Goal: Task Accomplishment & Management: Complete application form

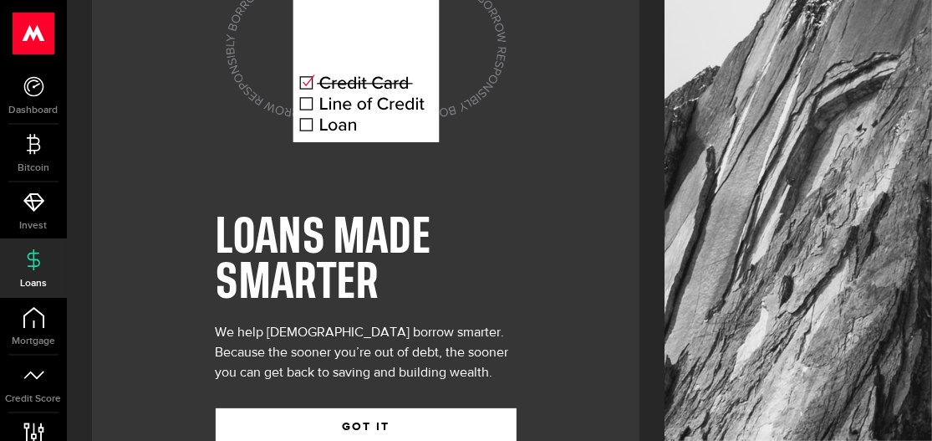
scroll to position [163, 0]
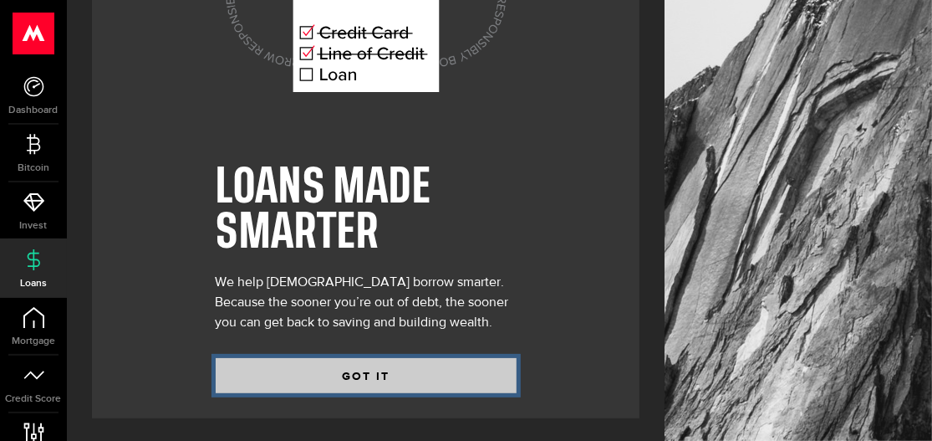
click at [355, 373] on button "GOT IT" at bounding box center [366, 375] width 301 height 35
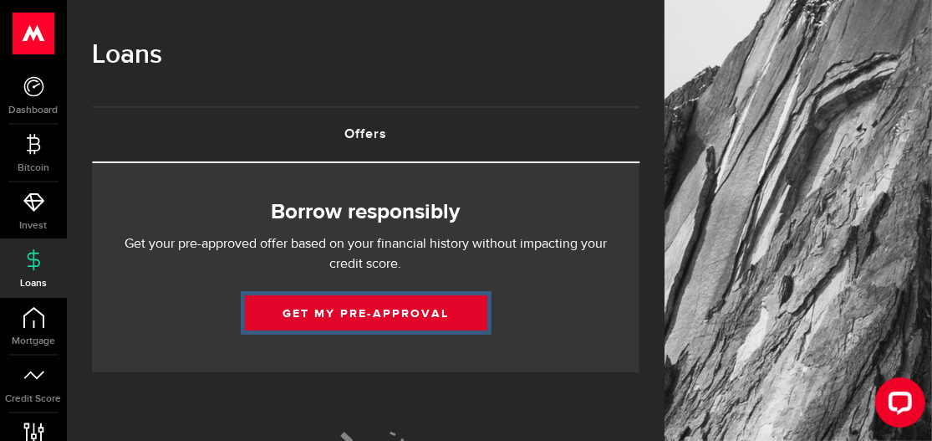
click at [362, 317] on link "Get my pre-approval" at bounding box center [366, 312] width 242 height 35
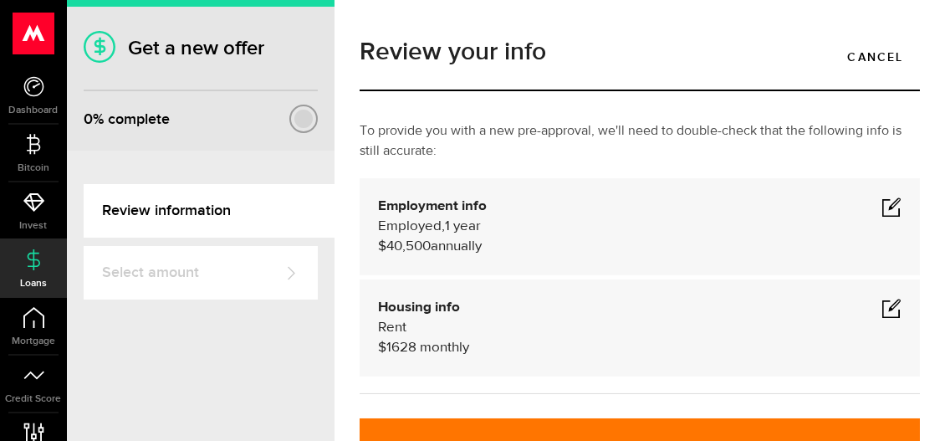
click at [881, 202] on span at bounding box center [891, 206] width 20 height 20
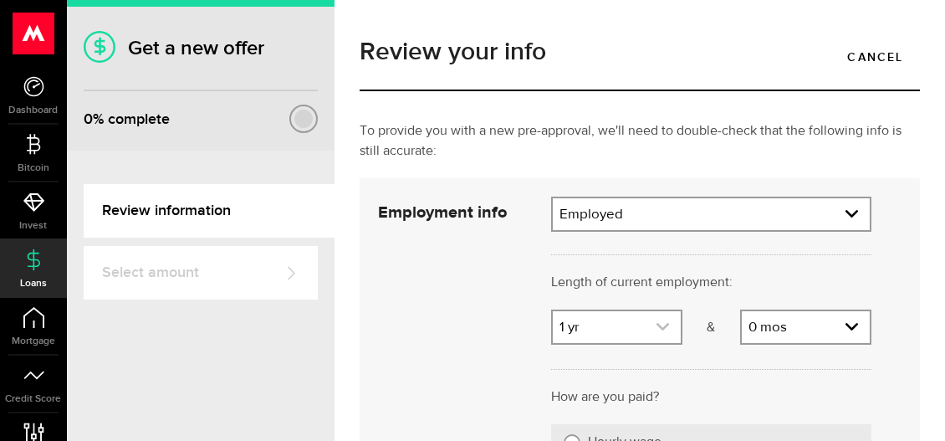
click at [656, 327] on use "expand select" at bounding box center [662, 327] width 13 height 8
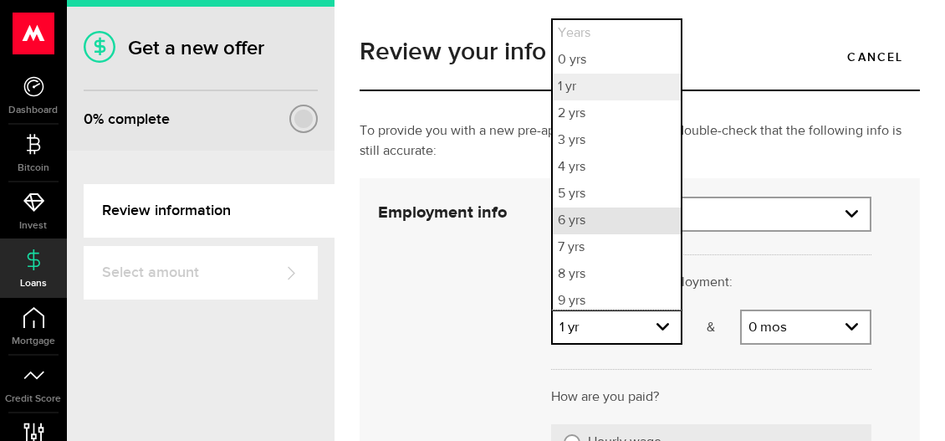
scroll to position [4, 0]
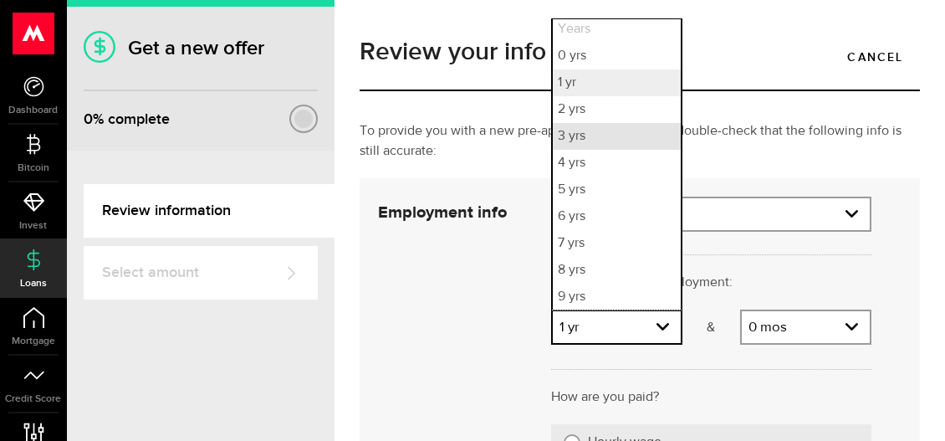
click at [567, 137] on li "3 yrs" at bounding box center [617, 136] width 128 height 27
select select "3"
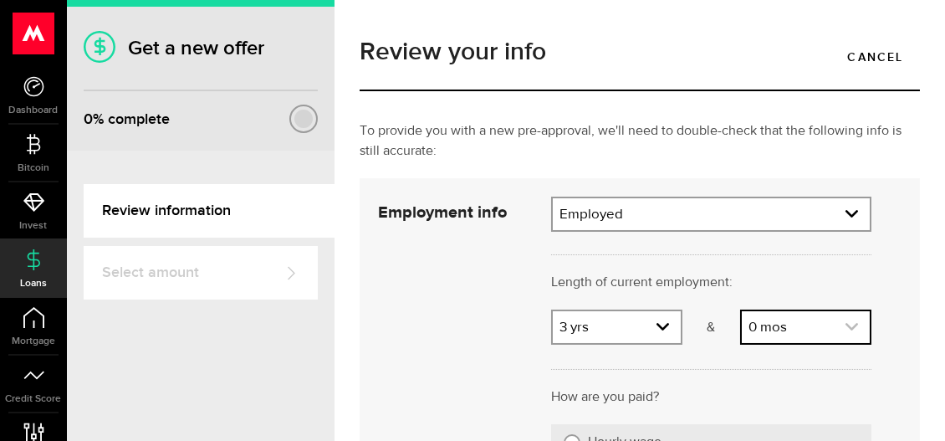
click at [845, 324] on use "expand select" at bounding box center [851, 327] width 13 height 8
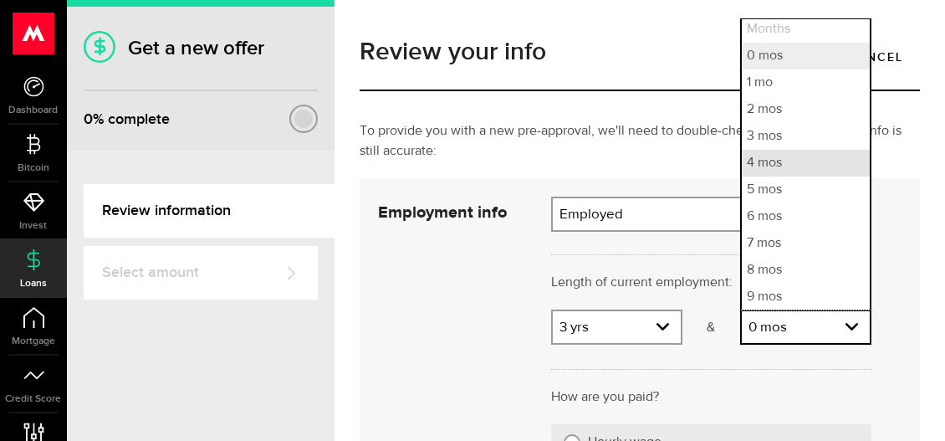
click at [761, 156] on li "4 mos" at bounding box center [806, 163] width 128 height 27
select select "4"
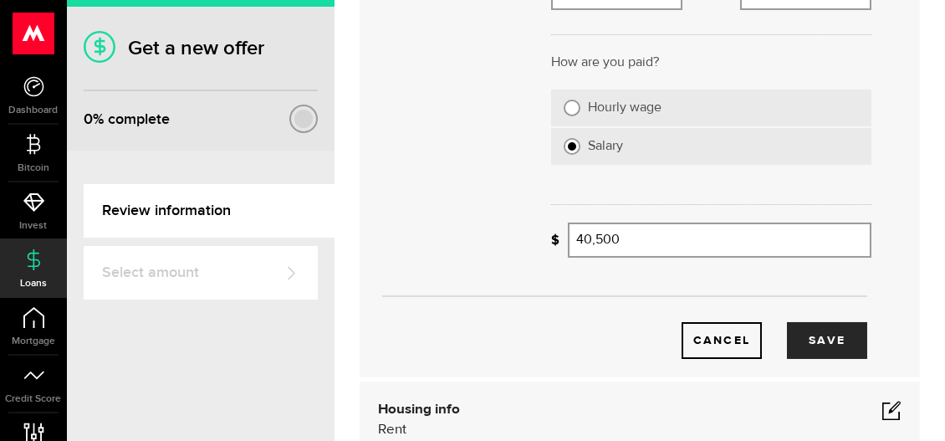
scroll to position [250, 0]
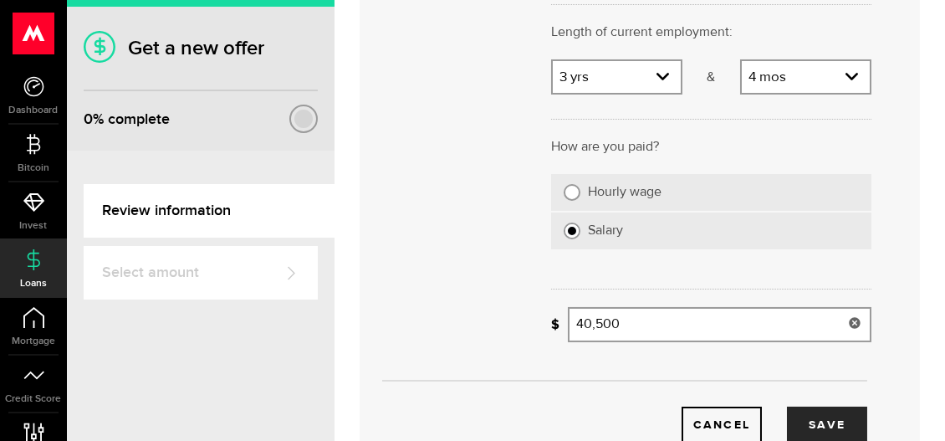
type input "40500"
click at [630, 326] on input "40500" at bounding box center [719, 324] width 303 height 35
drag, startPoint x: 625, startPoint y: 324, endPoint x: 483, endPoint y: 324, distance: 142.1
click at [484, 324] on div "Employment info Employment type What's your employment situation like? Employed…" at bounding box center [624, 194] width 518 height 497
type input "80,000"
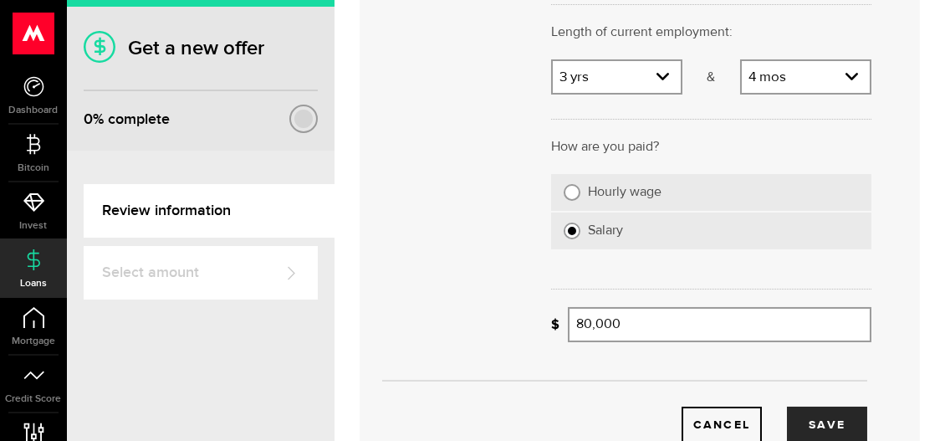
click at [457, 349] on div "Cancel Save" at bounding box center [624, 194] width 543 height 497
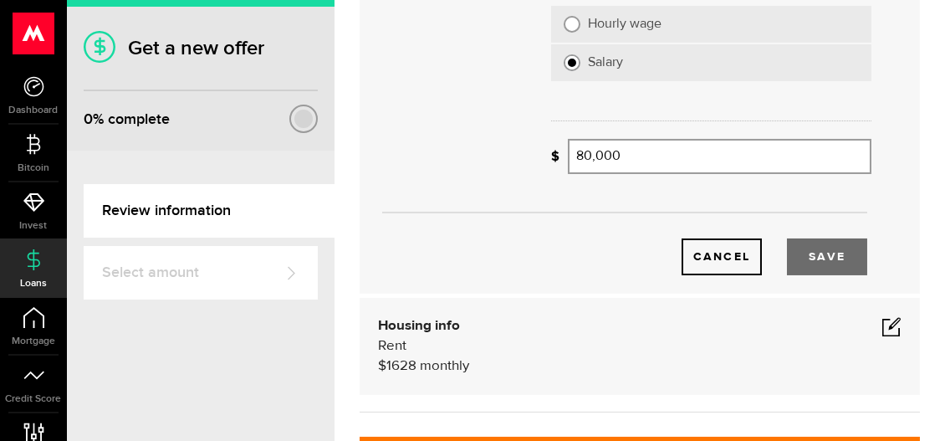
scroll to position [502, 0]
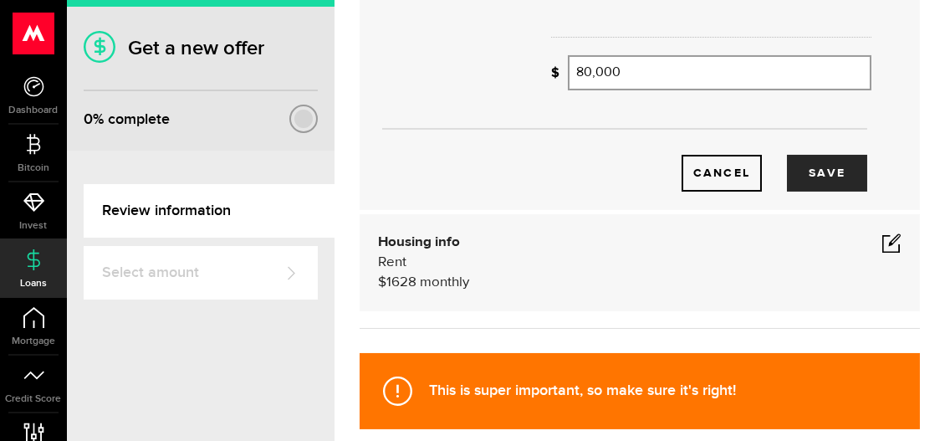
click at [881, 241] on span at bounding box center [891, 242] width 20 height 20
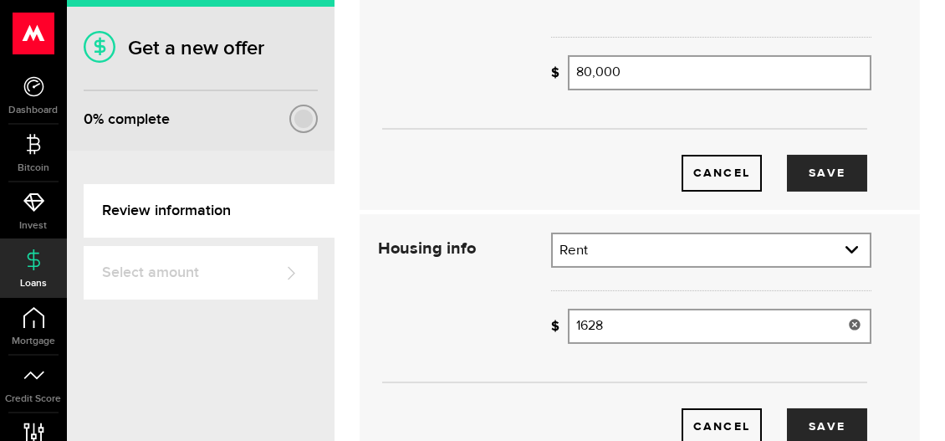
drag, startPoint x: 610, startPoint y: 326, endPoint x: 548, endPoint y: 326, distance: 61.9
click at [551, 326] on div "How much is your monthly payment? 1628 Monthly mortgage/rent" at bounding box center [711, 326] width 320 height 35
type input "7"
type input "4,000"
click at [444, 333] on div "Cancel Save" at bounding box center [624, 338] width 543 height 212
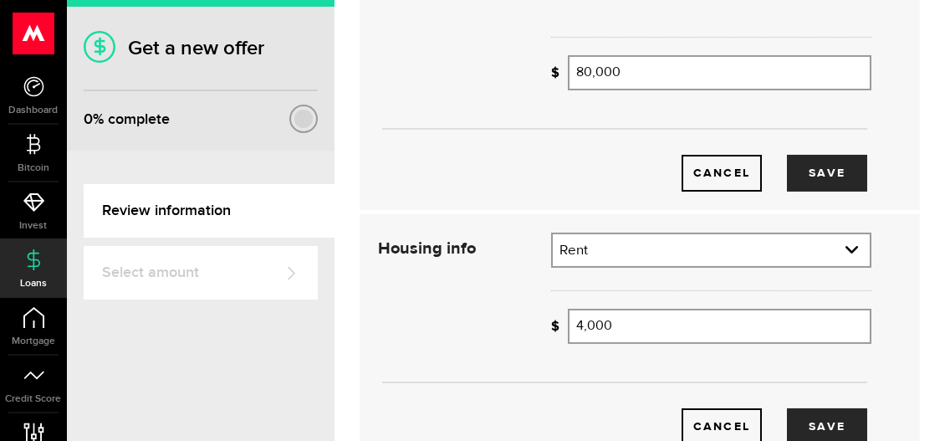
scroll to position [669, 0]
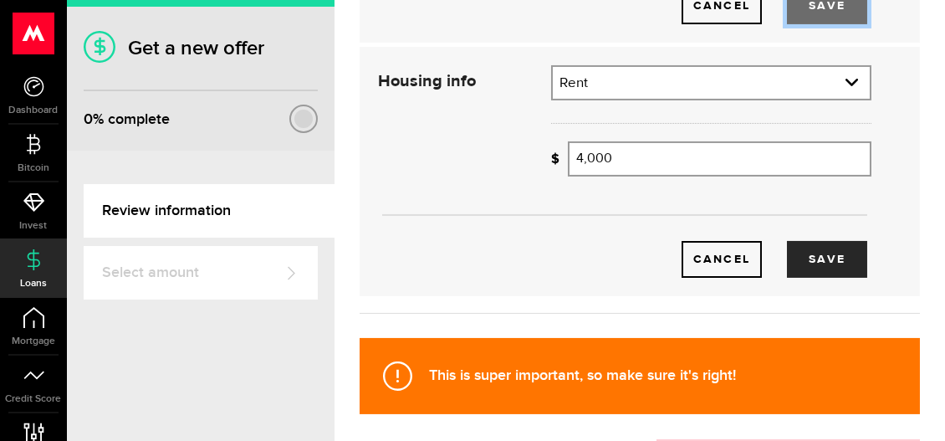
click at [827, 17] on button "Save" at bounding box center [827, 5] width 80 height 37
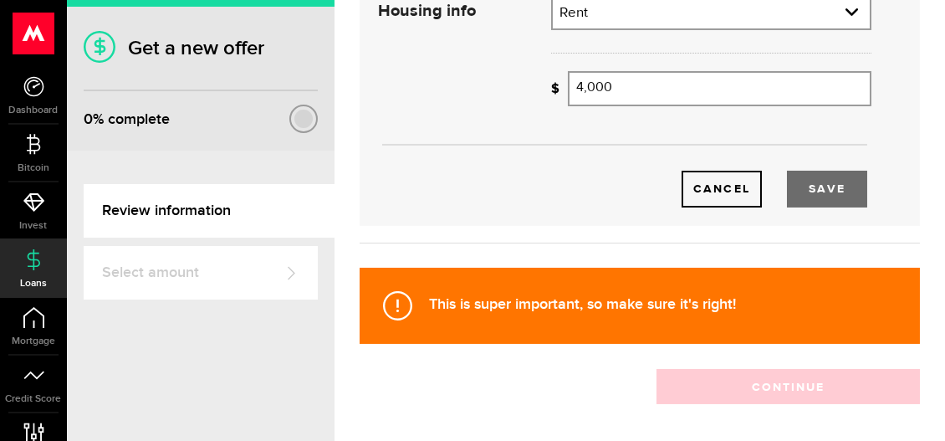
scroll to position [370, 0]
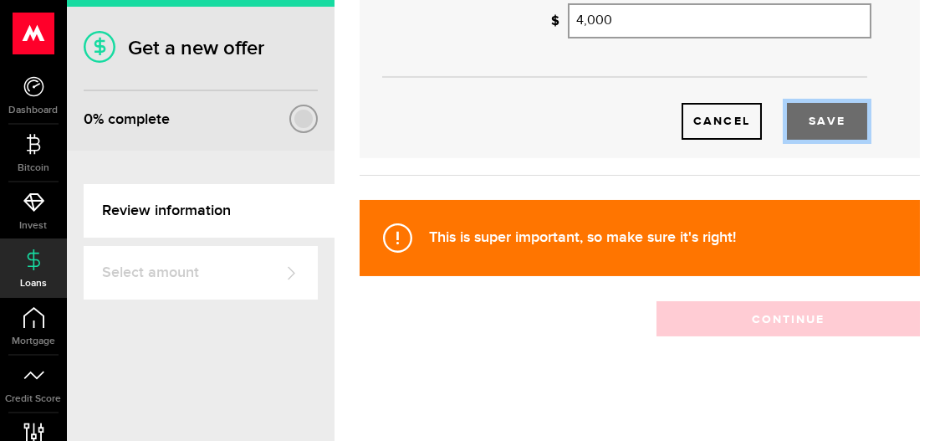
click at [812, 125] on button "Save" at bounding box center [827, 121] width 80 height 37
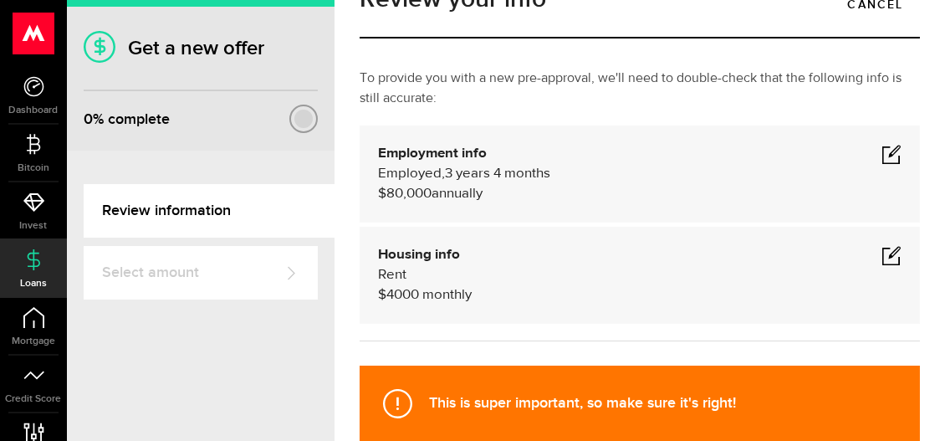
scroll to position [220, 0]
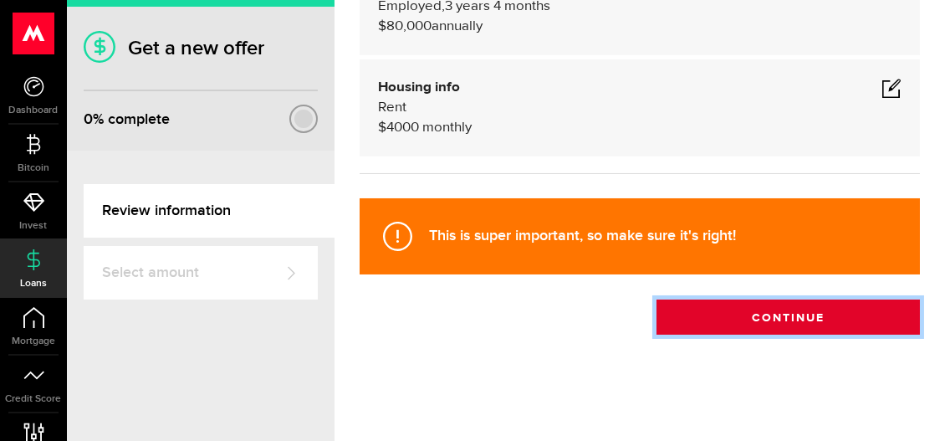
click at [766, 318] on button "Continue" at bounding box center [787, 316] width 263 height 35
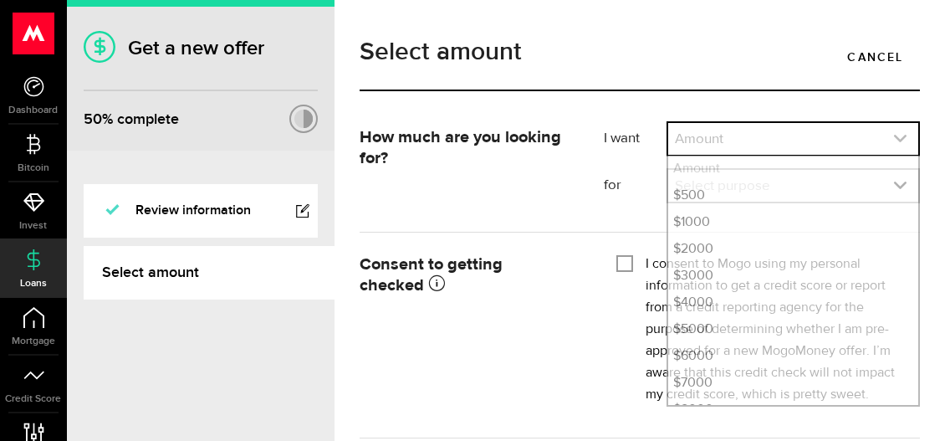
click at [893, 140] on icon "expand select" at bounding box center [900, 138] width 14 height 14
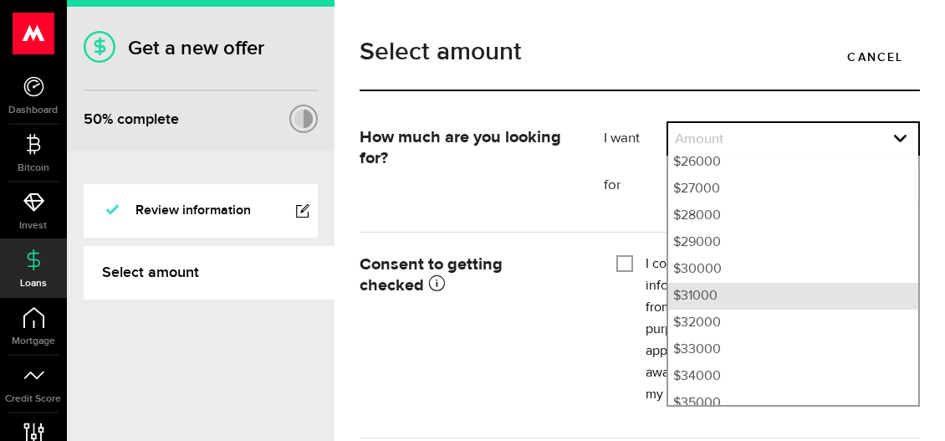
scroll to position [740, 0]
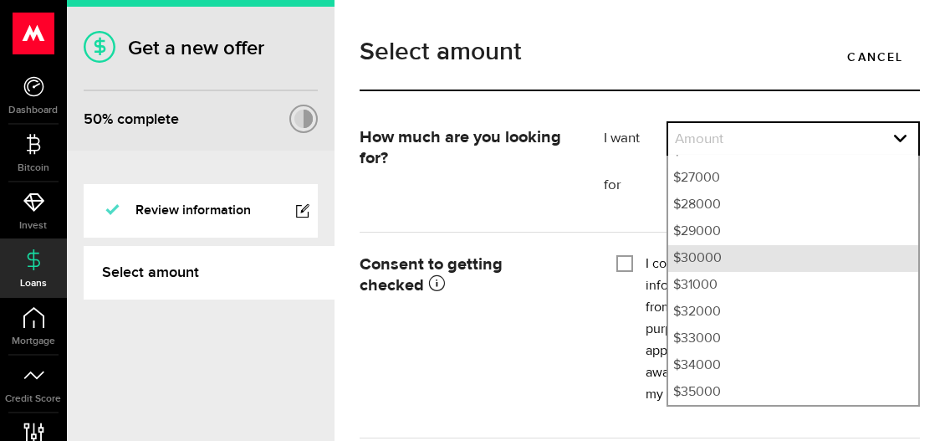
click at [704, 261] on li "$30000" at bounding box center [793, 258] width 250 height 27
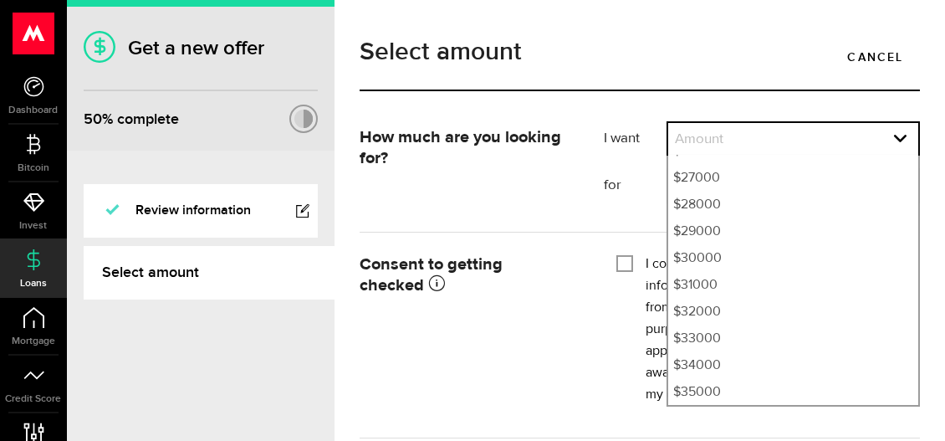
select select "30000"
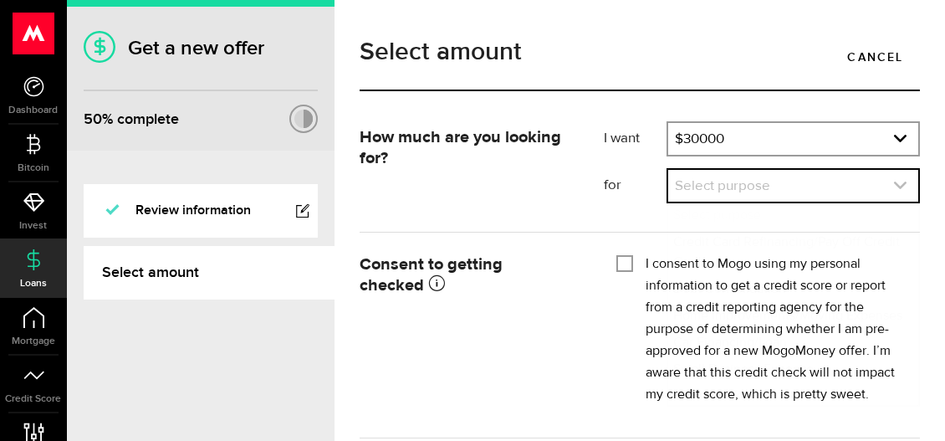
click at [894, 184] on use "expand select" at bounding box center [900, 185] width 13 height 8
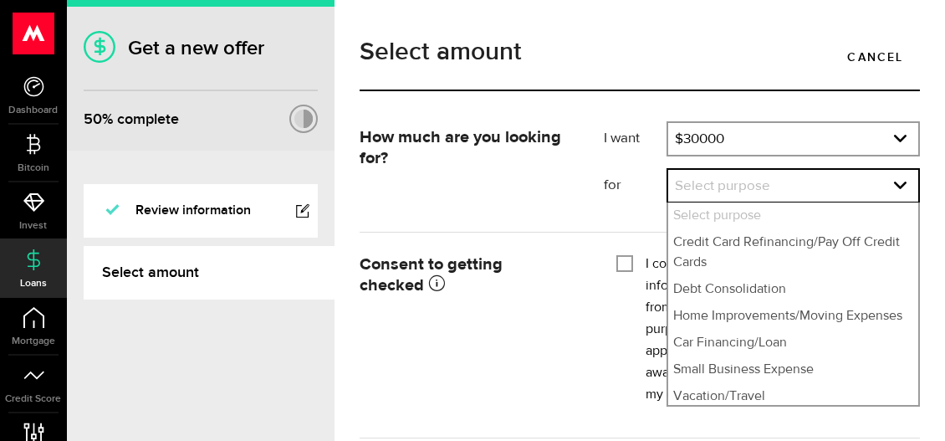
scroll to position [158, 0]
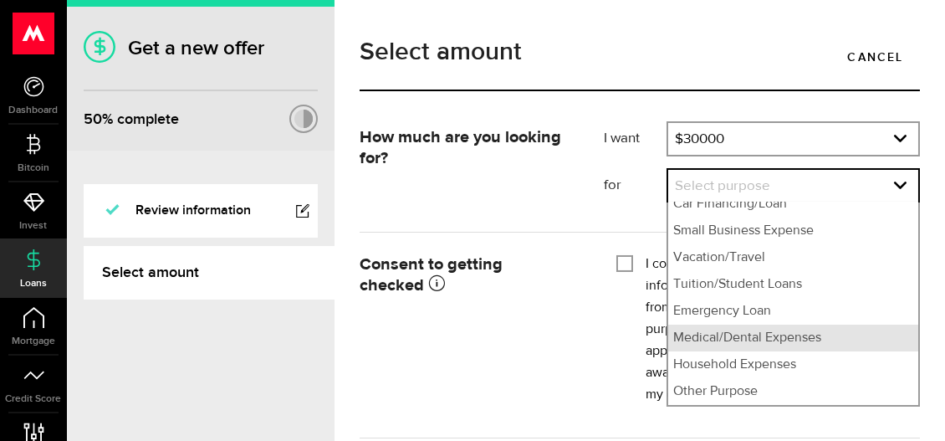
click at [719, 341] on li "Medical/Dental Expenses" at bounding box center [793, 337] width 250 height 27
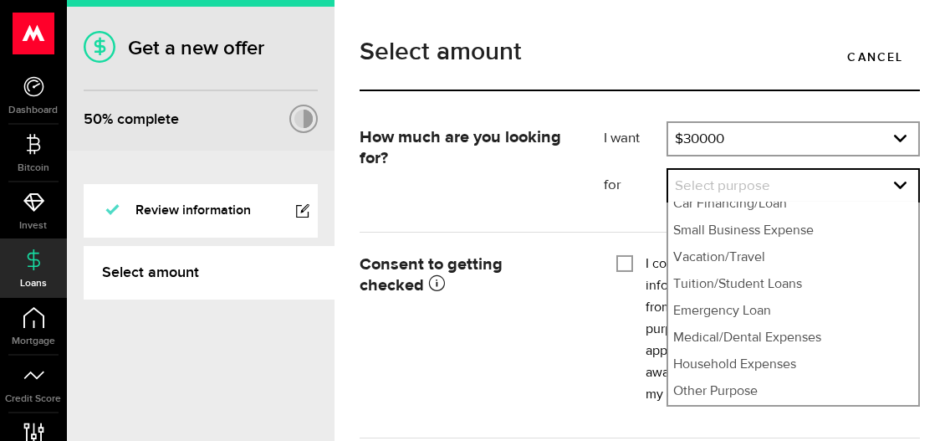
select select "Medical/Dental Expenses"
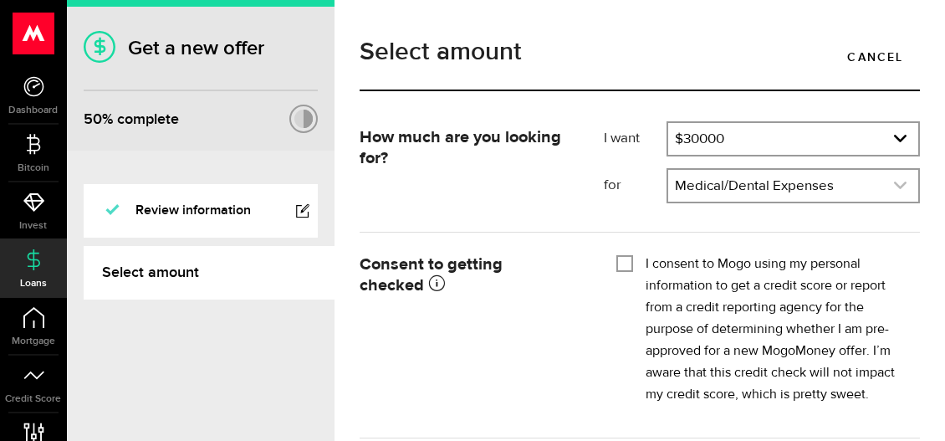
click at [894, 184] on use "expand select" at bounding box center [900, 185] width 13 height 8
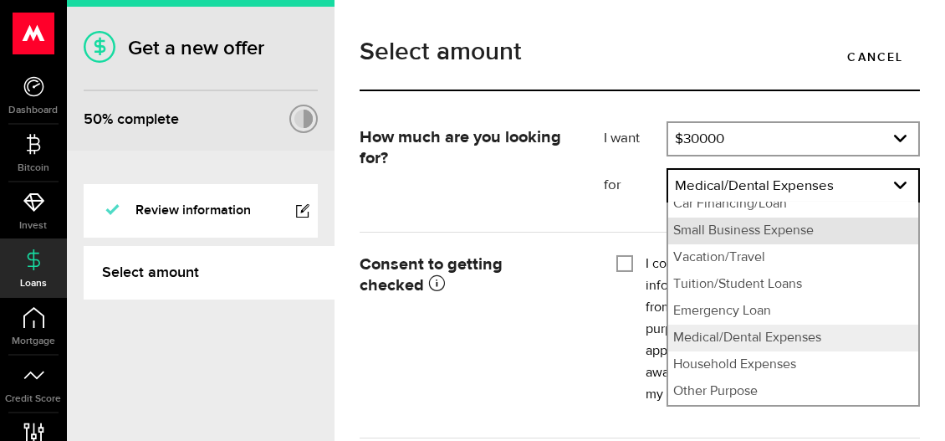
scroll to position [147, 0]
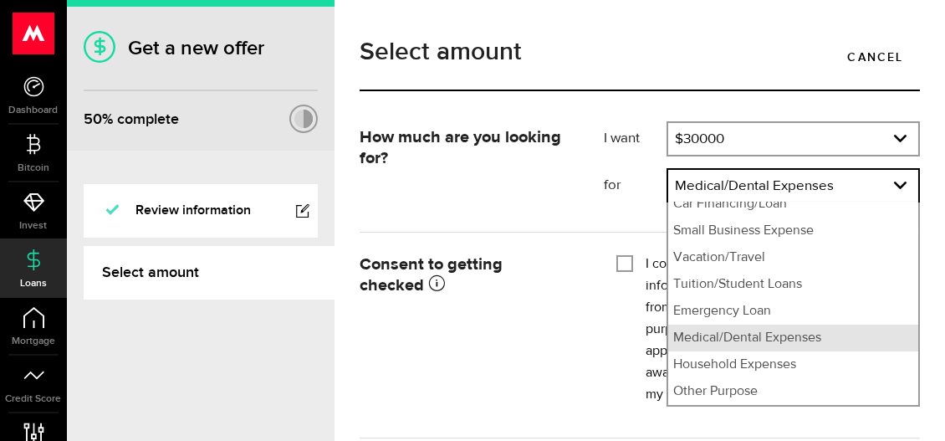
click at [709, 340] on li "Medical/Dental Expenses" at bounding box center [793, 337] width 250 height 27
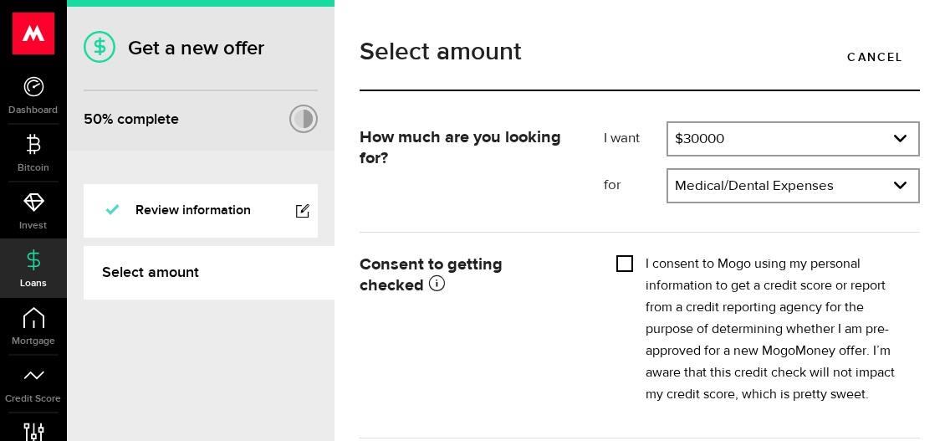
click at [621, 261] on input "I consent to Mogo using my personal information to get a credit score or report…" at bounding box center [624, 261] width 17 height 17
checkbox input "true"
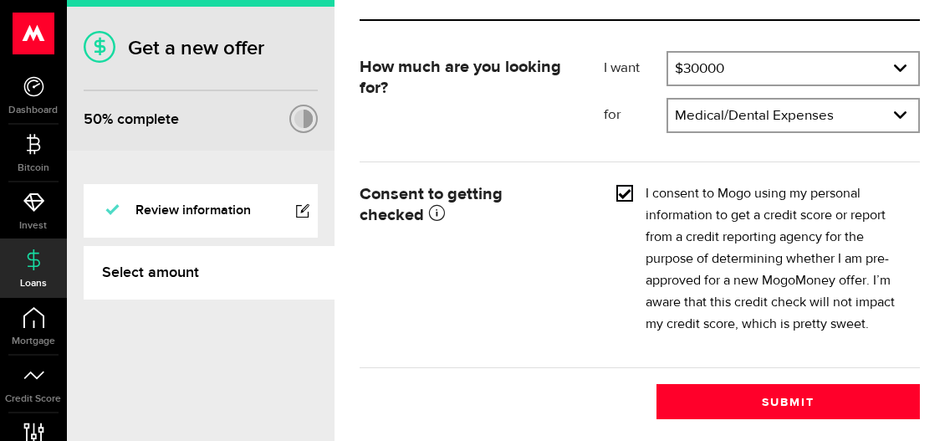
scroll to position [70, 0]
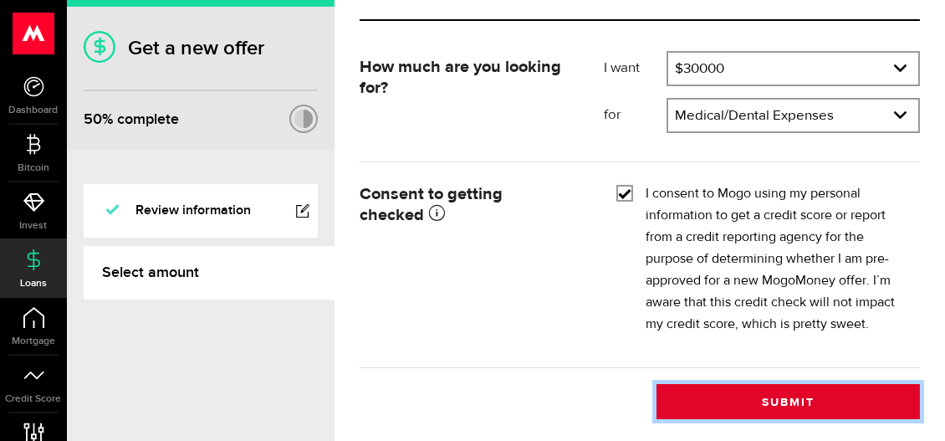
click at [771, 402] on button "Submit" at bounding box center [787, 401] width 263 height 35
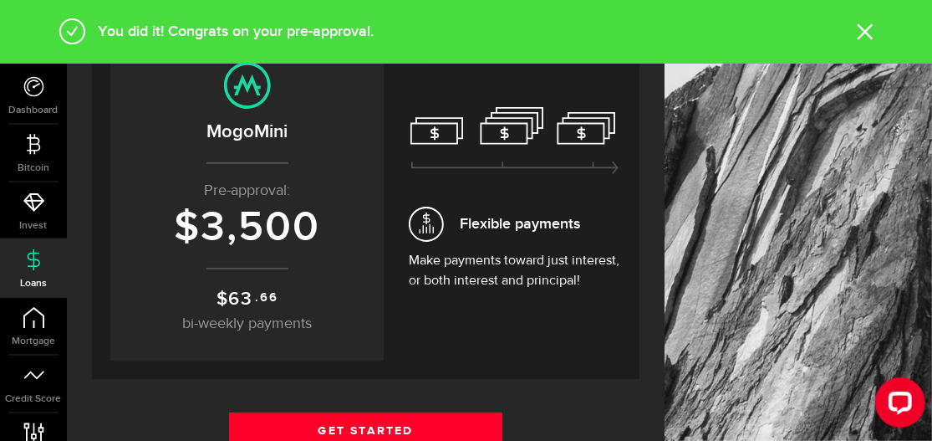
scroll to position [167, 0]
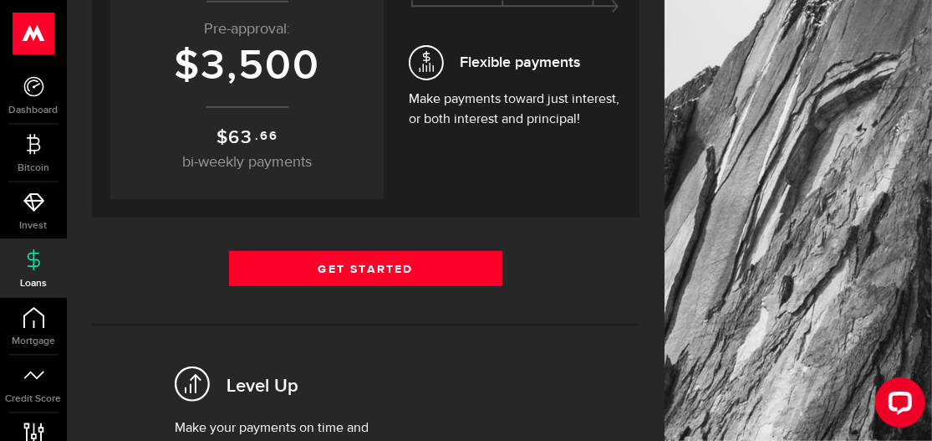
scroll to position [334, 0]
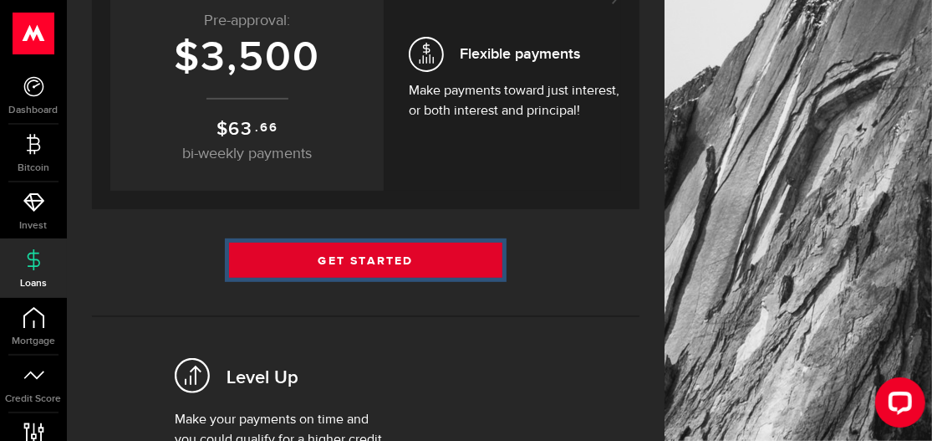
click at [375, 254] on link "Get Started" at bounding box center [366, 259] width 274 height 35
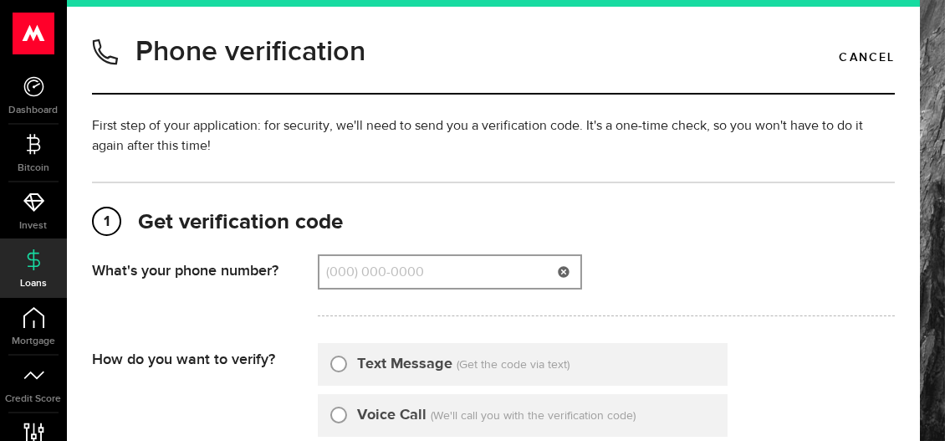
click at [367, 271] on input "(000) 000-0000" at bounding box center [449, 272] width 261 height 32
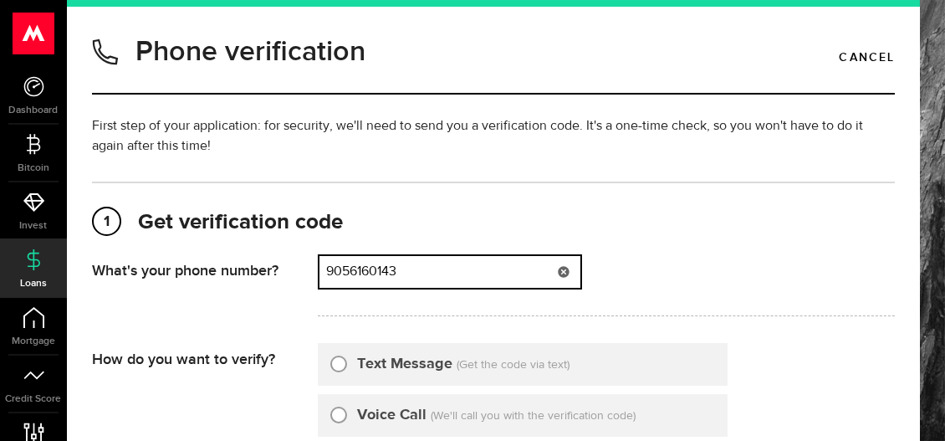
scroll to position [84, 0]
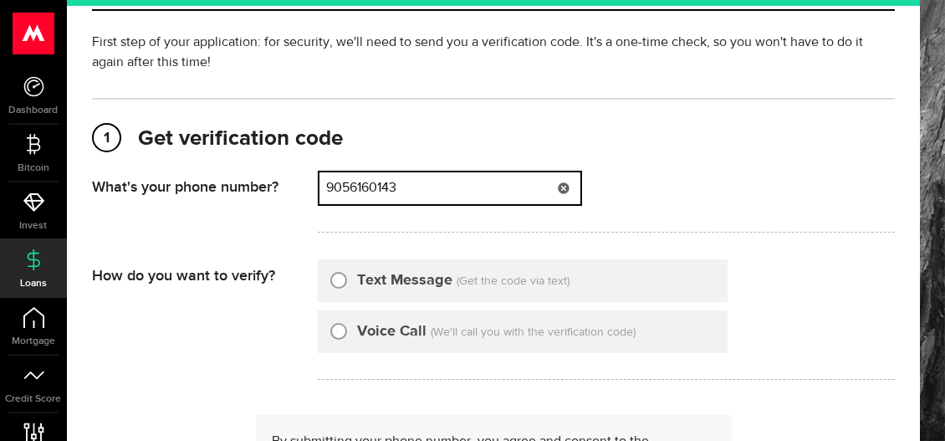
type input "9056160143"
click at [205, 326] on div "How do you want to verify?" at bounding box center [205, 324] width 226 height 130
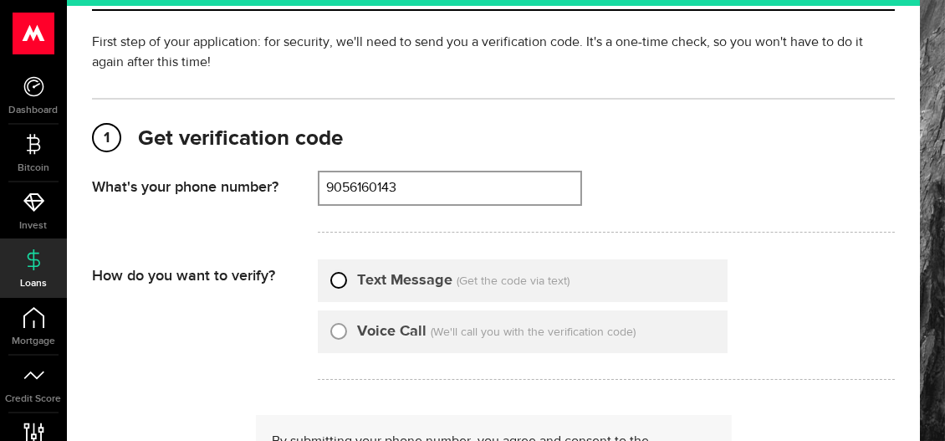
click at [335, 282] on input "Text Message" at bounding box center [338, 277] width 17 height 17
radio input "true"
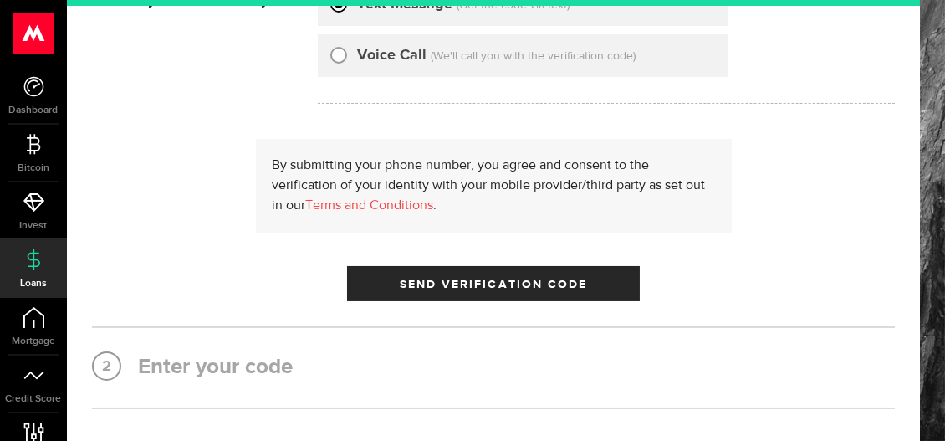
scroll to position [418, 0]
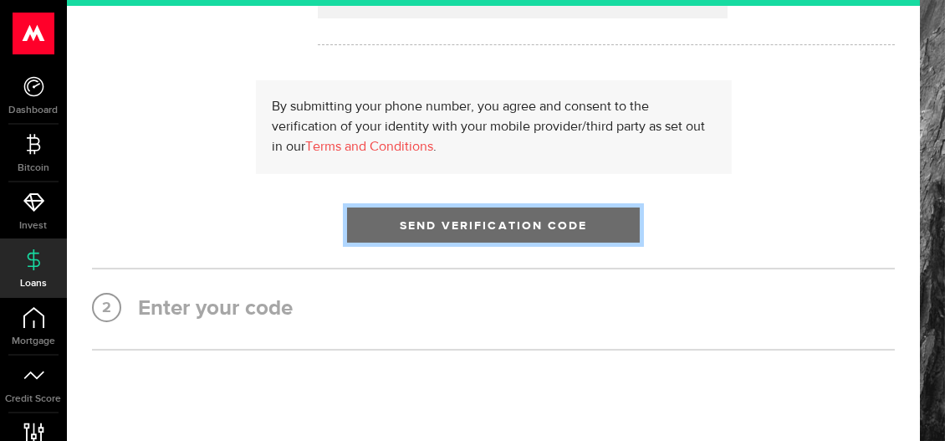
click at [453, 228] on span "Send Verification Code" at bounding box center [494, 226] width 188 height 12
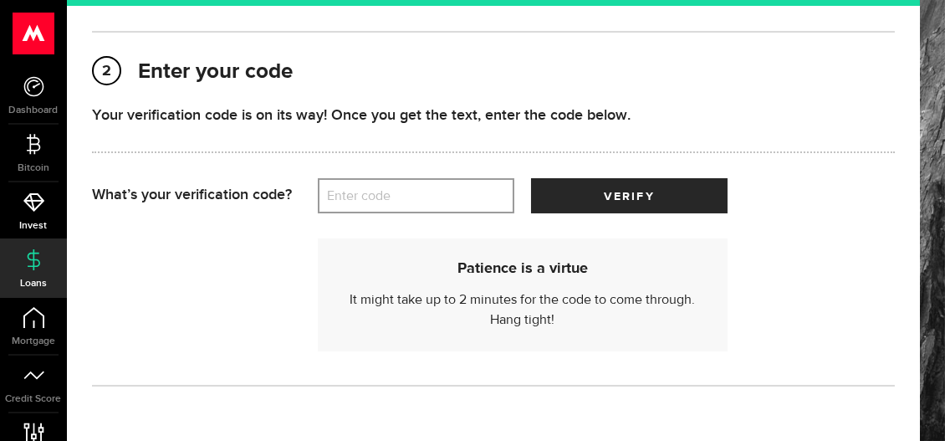
scroll to position [254, 0]
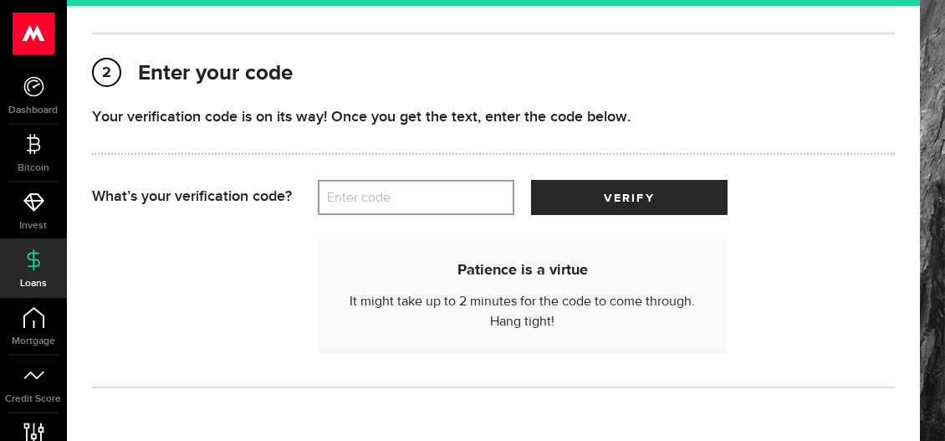
click at [354, 181] on label "Enter code" at bounding box center [416, 198] width 196 height 34
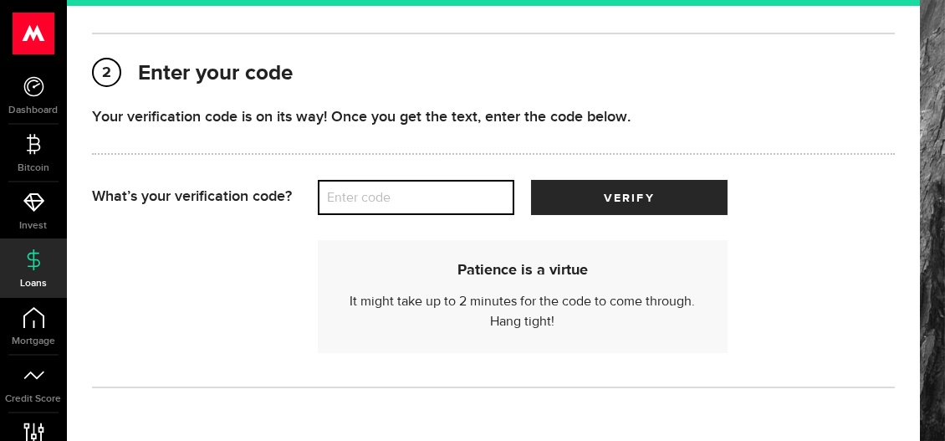
click at [354, 180] on input "Enter code" at bounding box center [416, 197] width 196 height 35
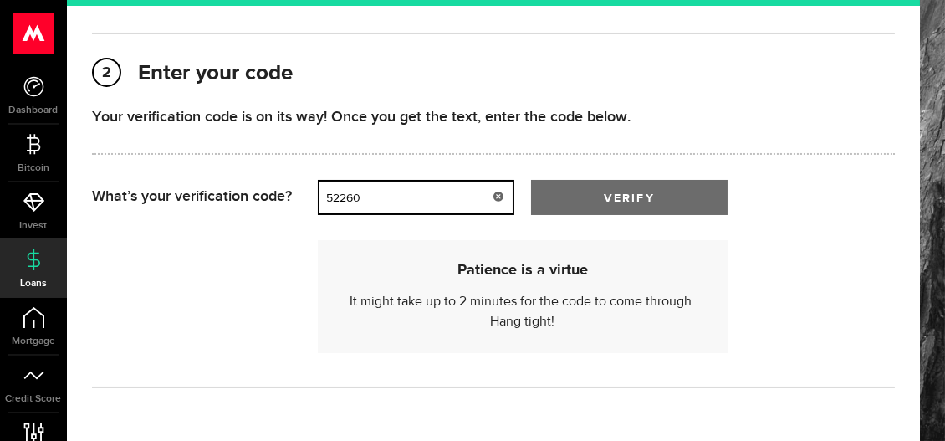
type input "52260"
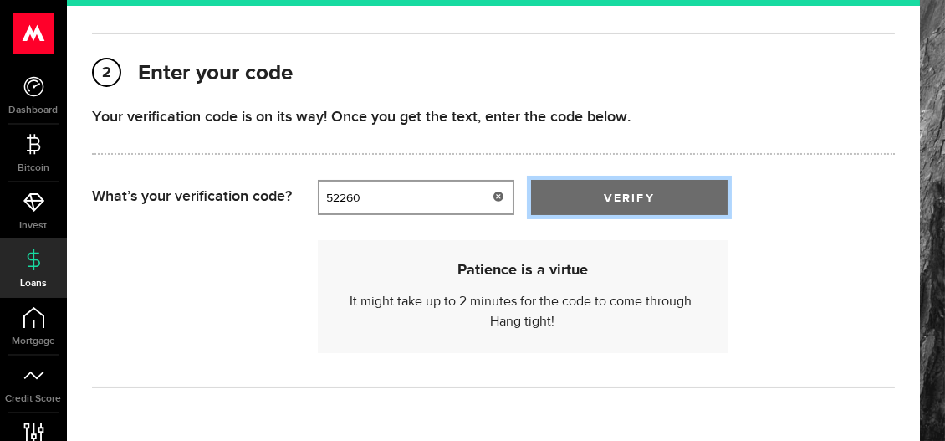
click at [650, 195] on span "verify" at bounding box center [629, 198] width 50 height 12
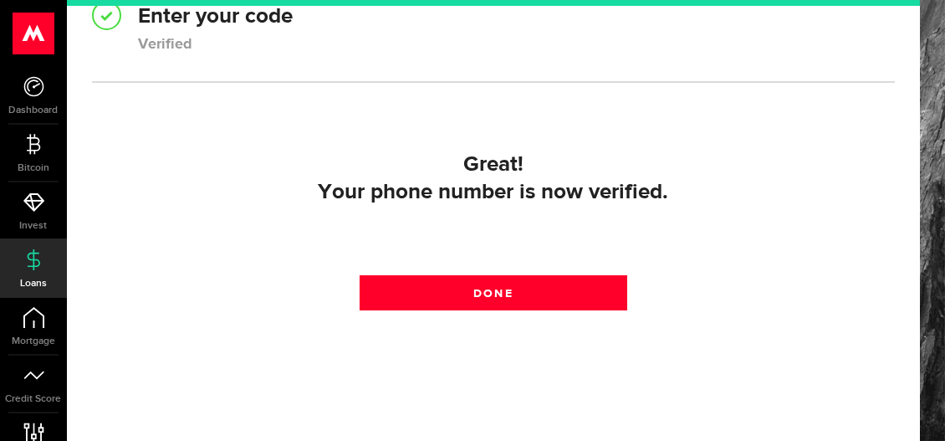
scroll to position [351, 0]
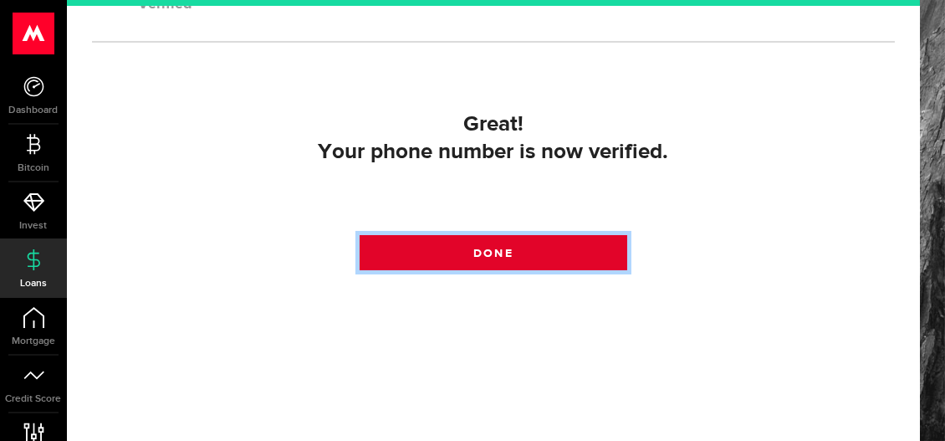
click at [489, 249] on span at bounding box center [493, 257] width 20 height 20
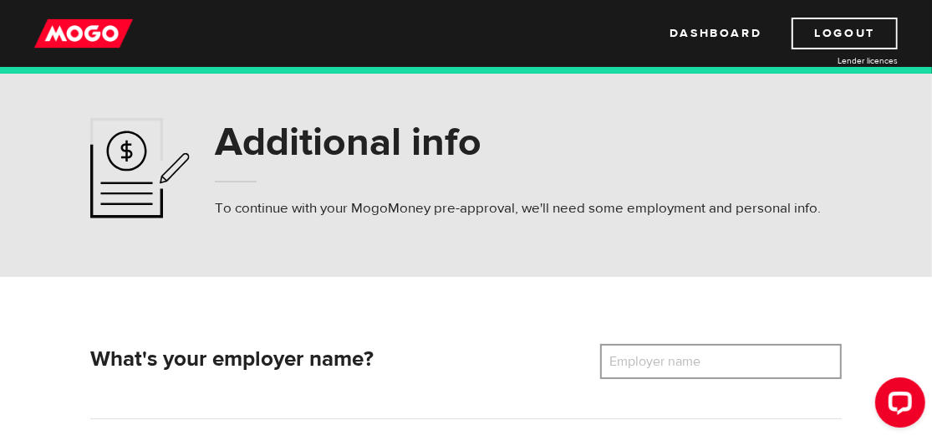
scroll to position [167, 0]
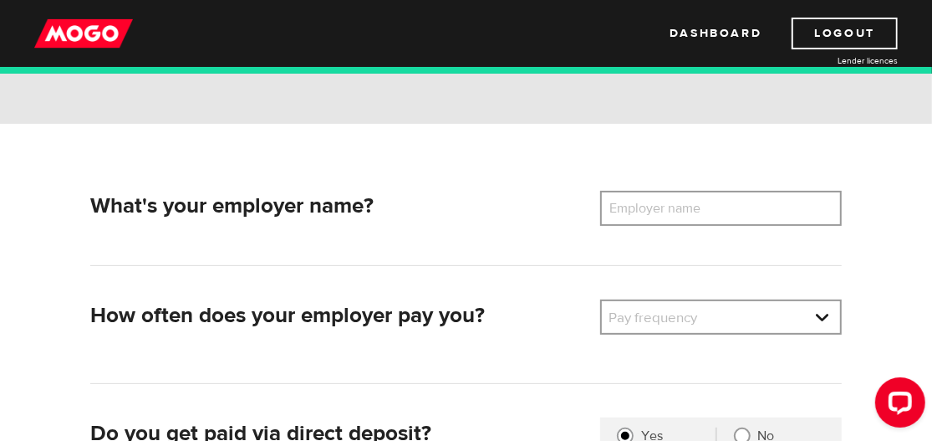
click at [666, 206] on label "Employer name" at bounding box center [667, 208] width 135 height 35
click at [666, 206] on input "Employer name" at bounding box center [721, 208] width 242 height 35
type input "JWWINCO CANADA INC"
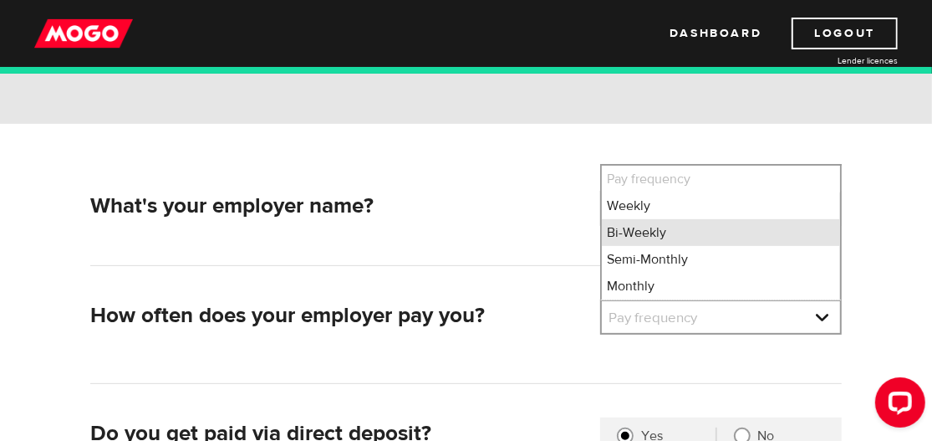
click at [646, 234] on li "Bi-Weekly" at bounding box center [721, 232] width 238 height 27
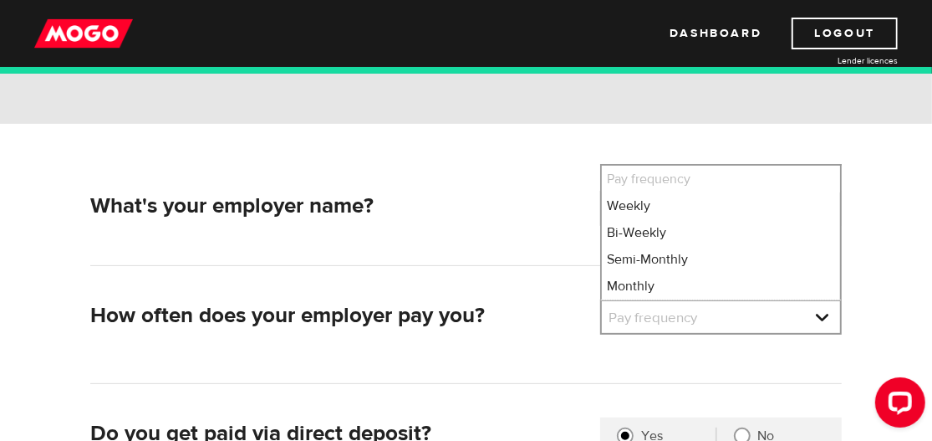
select select "2"
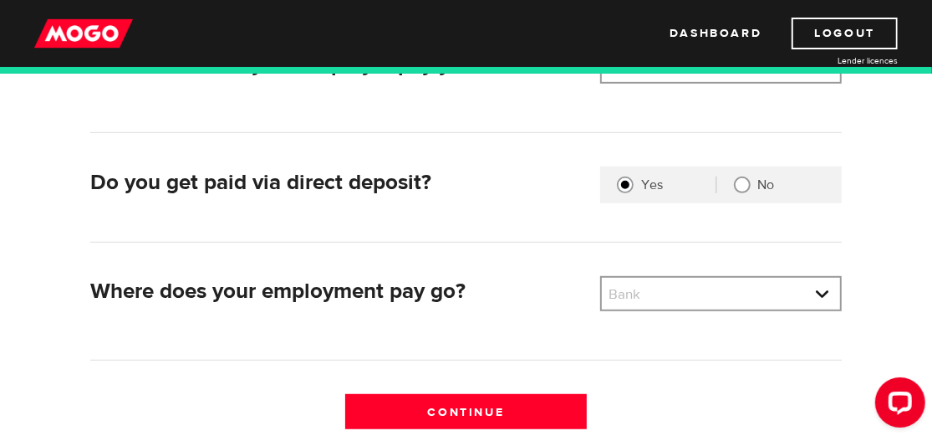
scroll to position [502, 0]
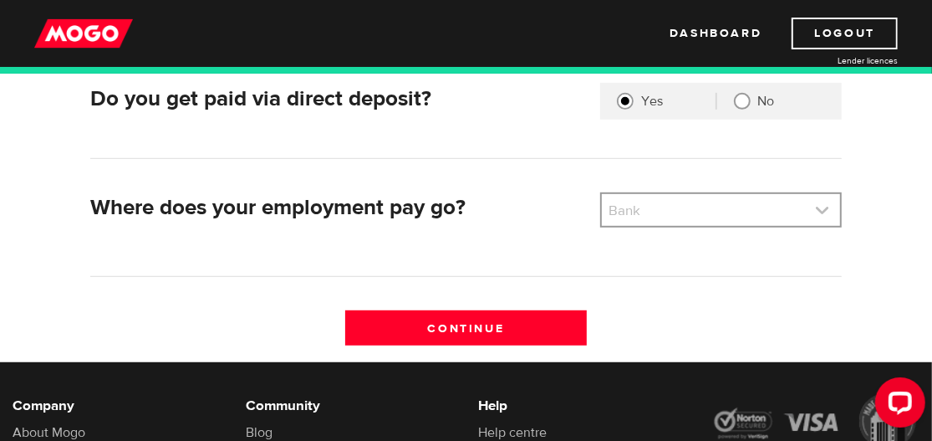
click at [698, 213] on link at bounding box center [721, 210] width 238 height 32
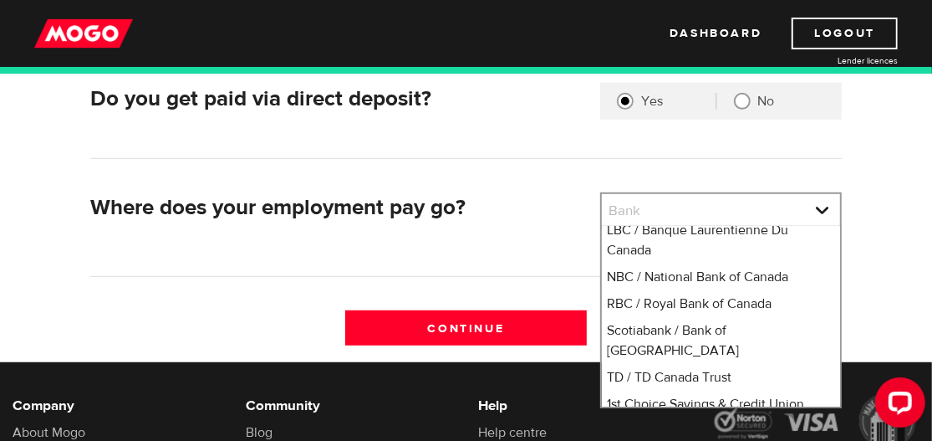
scroll to position [188, 0]
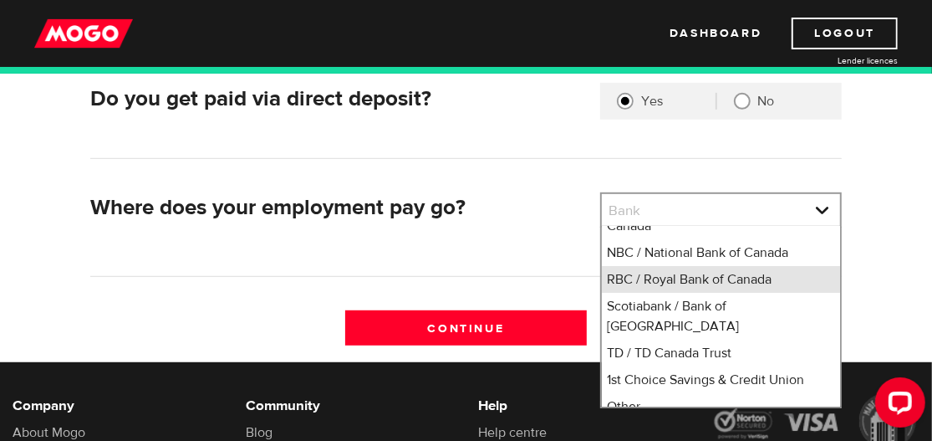
click at [710, 282] on li "RBC / Royal Bank of Canada" at bounding box center [721, 279] width 238 height 27
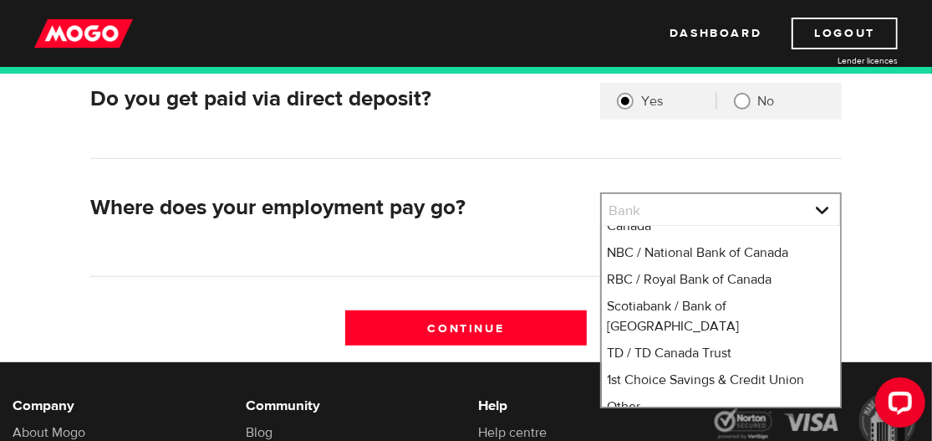
select select "8"
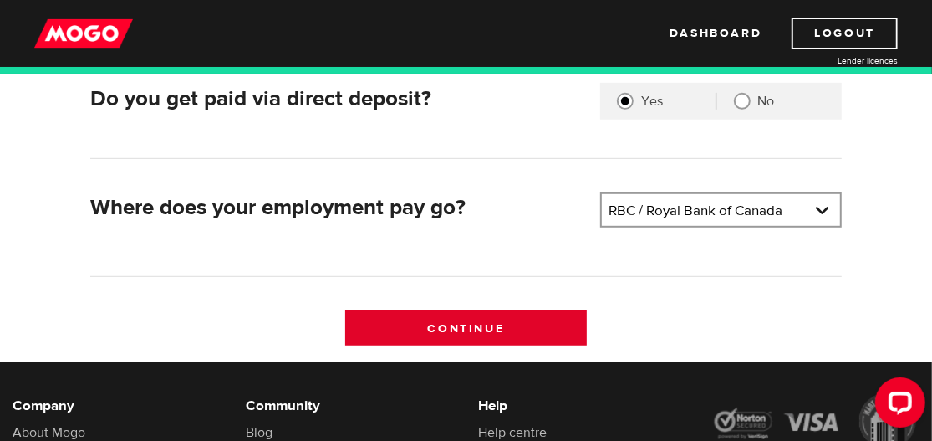
click at [508, 321] on input "Continue" at bounding box center [466, 327] width 242 height 35
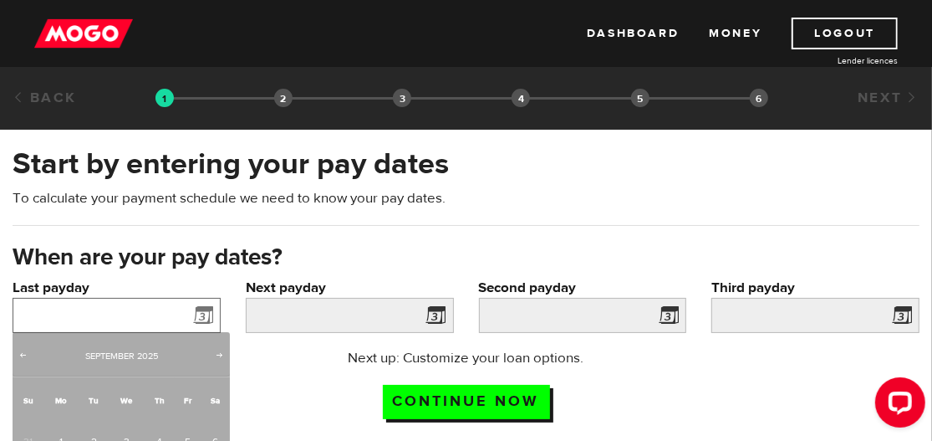
click at [118, 314] on input "Last payday" at bounding box center [117, 315] width 208 height 35
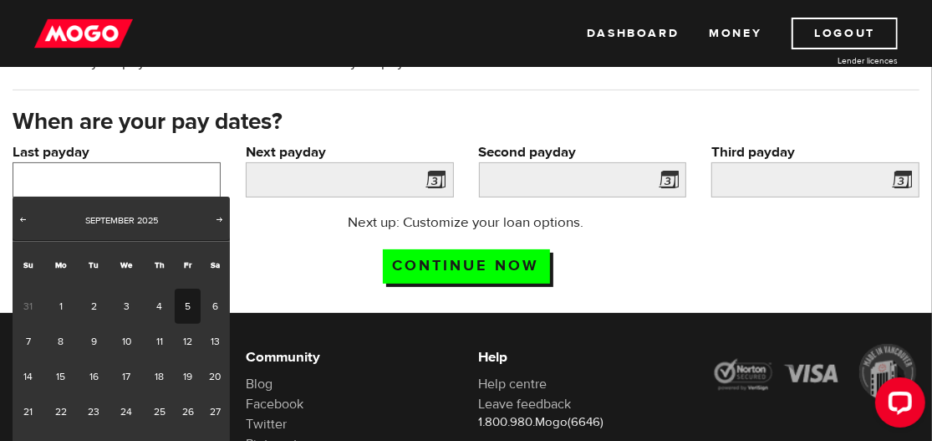
scroll to position [167, 0]
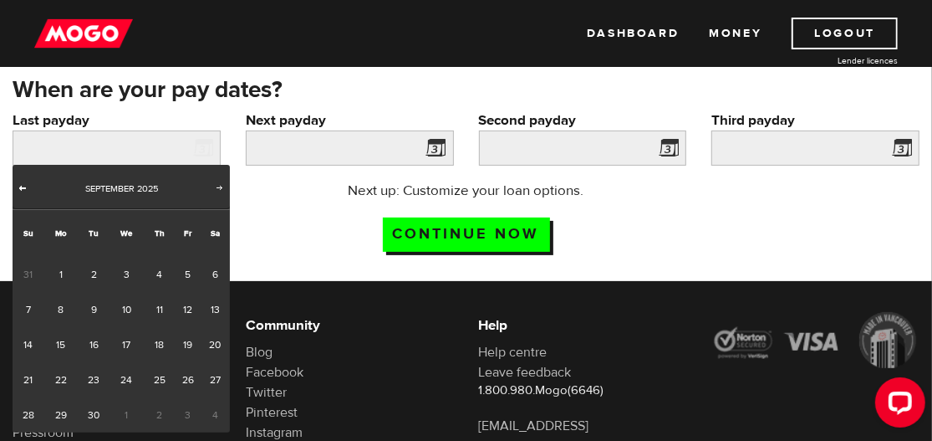
click at [18, 190] on span "Prev" at bounding box center [22, 187] width 13 height 13
click at [156, 408] on link "28" at bounding box center [159, 414] width 31 height 35
type input "[DATE]"
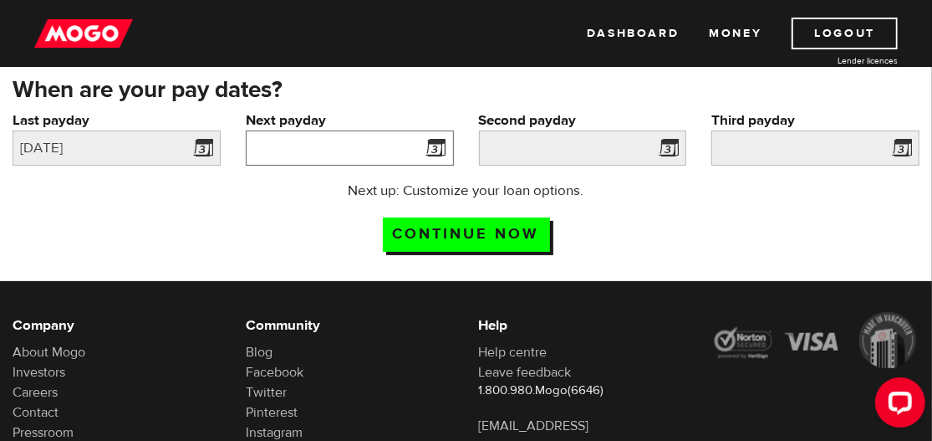
click at [339, 148] on input "Next payday" at bounding box center [350, 147] width 208 height 35
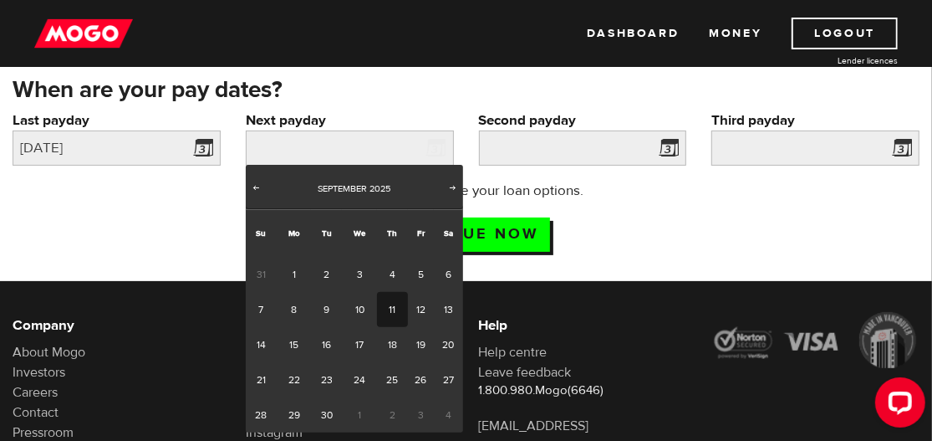
click at [392, 305] on link "11" at bounding box center [392, 309] width 31 height 35
type input "[DATE]"
type input "2025/10/9"
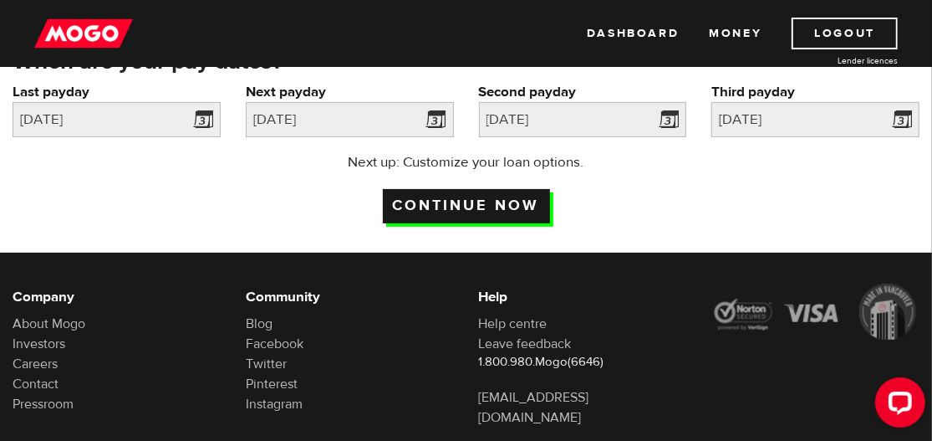
scroll to position [106, 0]
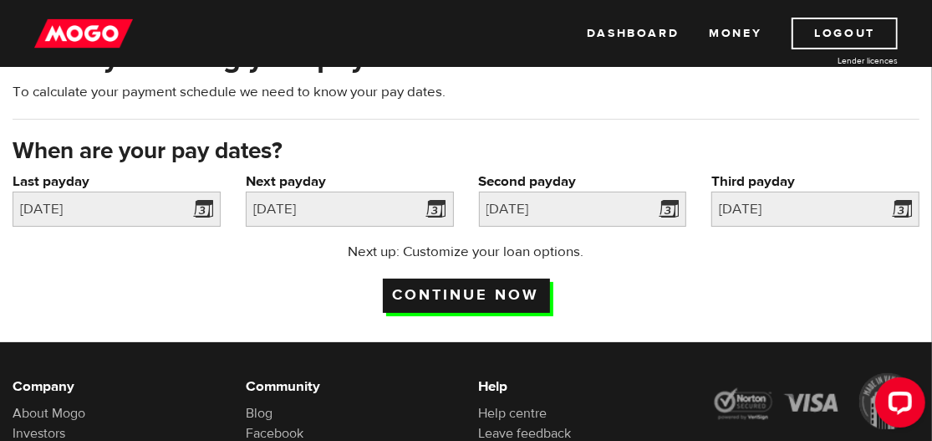
click at [462, 295] on input "Continue now" at bounding box center [466, 295] width 167 height 34
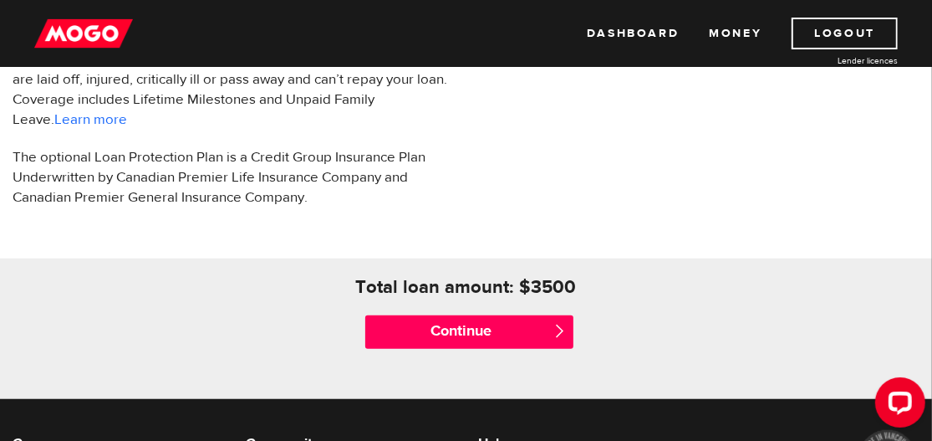
scroll to position [669, 0]
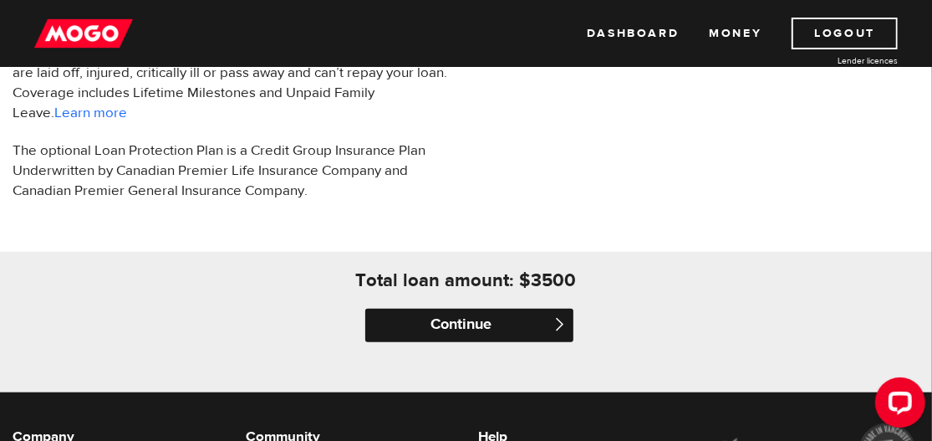
click at [486, 310] on input "Continue" at bounding box center [469, 325] width 208 height 33
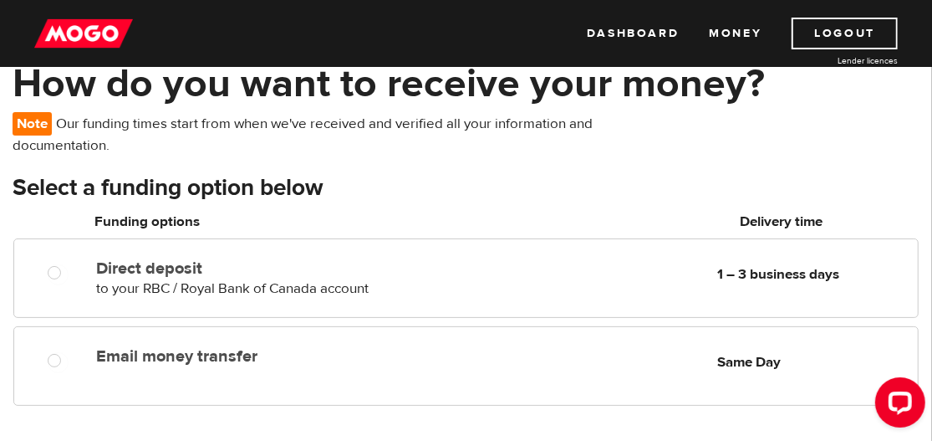
scroll to position [167, 0]
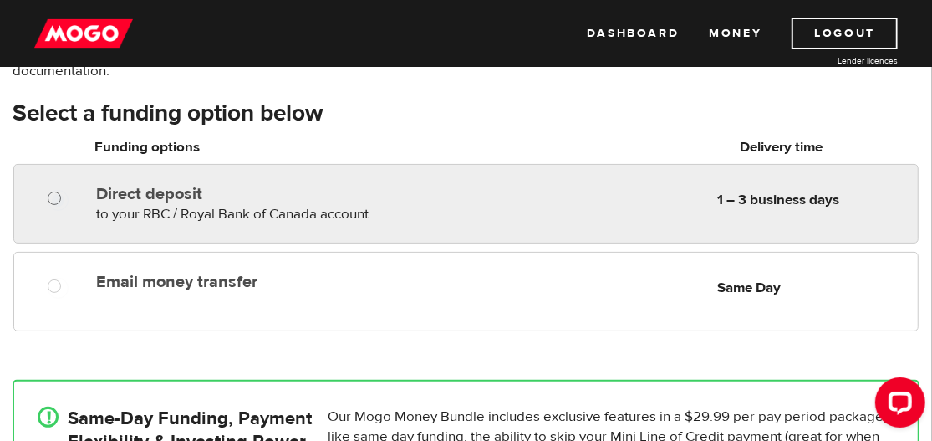
radio input "true"
click at [59, 194] on input "Direct deposit" at bounding box center [58, 200] width 21 height 21
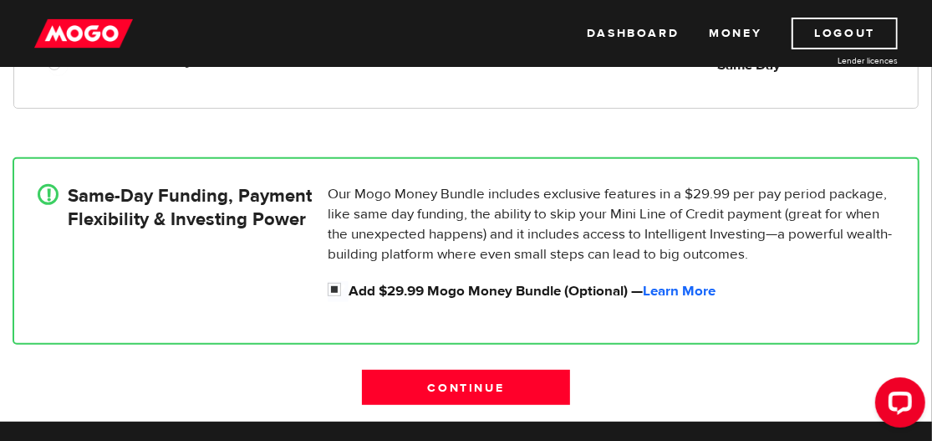
scroll to position [418, 0]
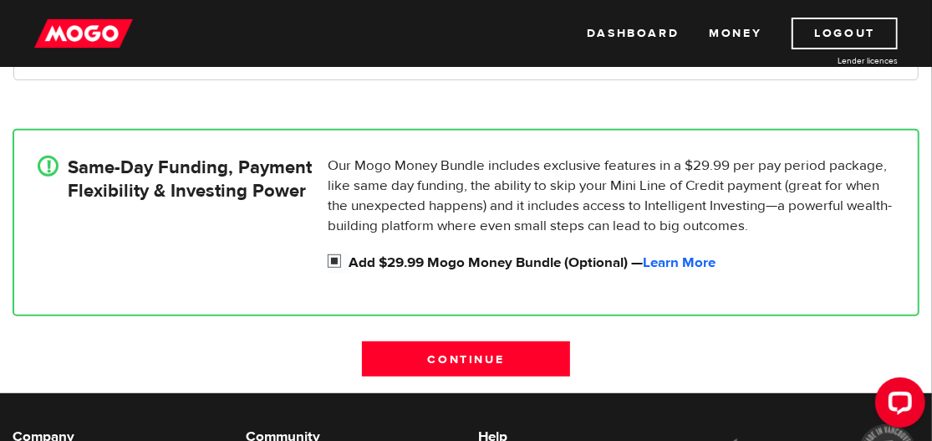
click at [334, 258] on input "Add $29.99 Mogo Money Bundle (Optional) — Learn More" at bounding box center [338, 262] width 21 height 21
checkbox input "false"
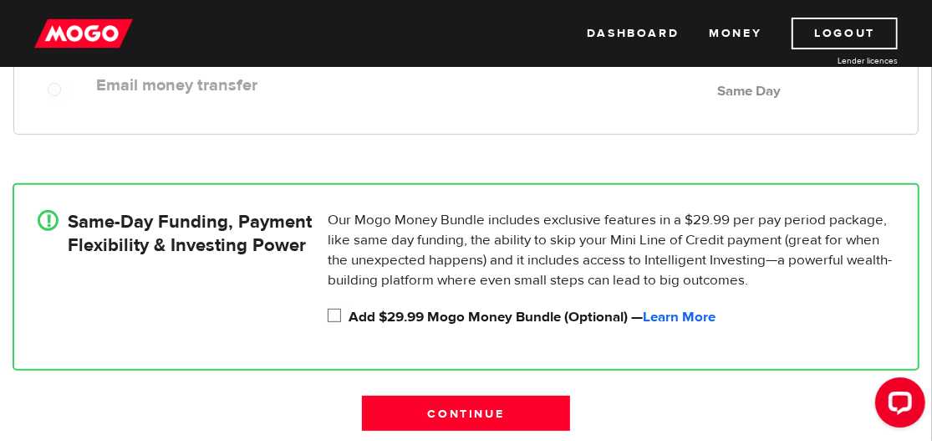
scroll to position [389, 0]
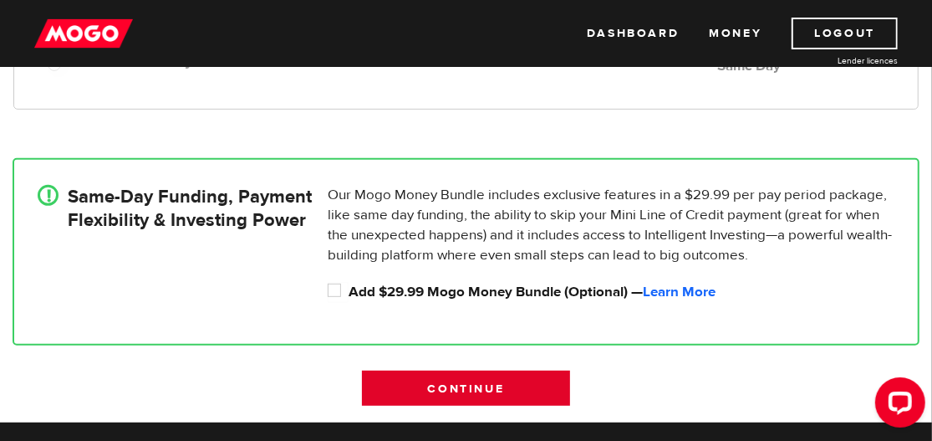
click at [436, 381] on input "Continue" at bounding box center [466, 387] width 208 height 35
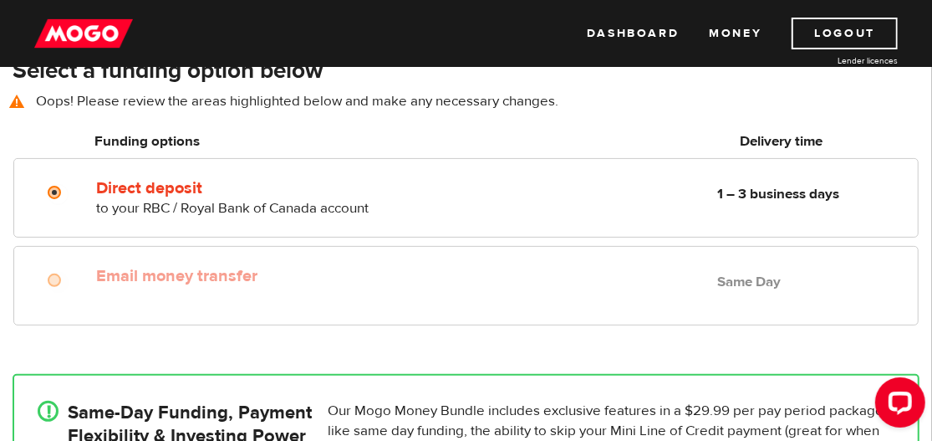
scroll to position [140, 0]
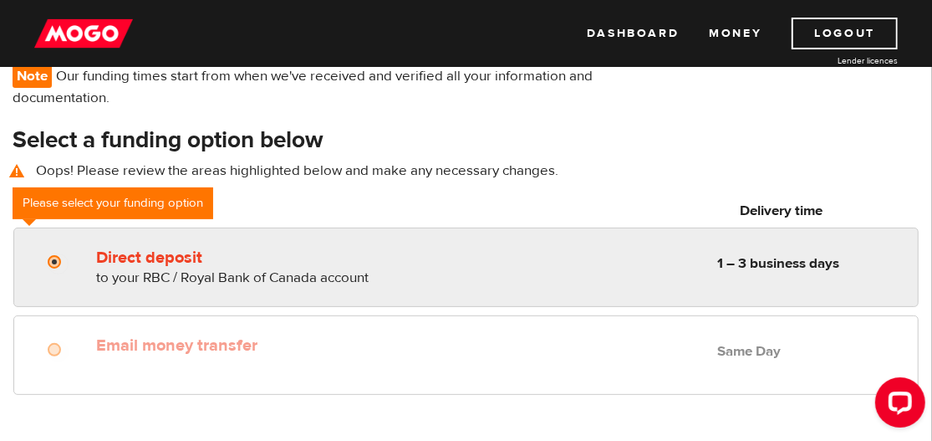
radio input "true"
click at [233, 272] on span "to your RBC / Royal Bank of Canada account" at bounding box center [232, 277] width 273 height 18
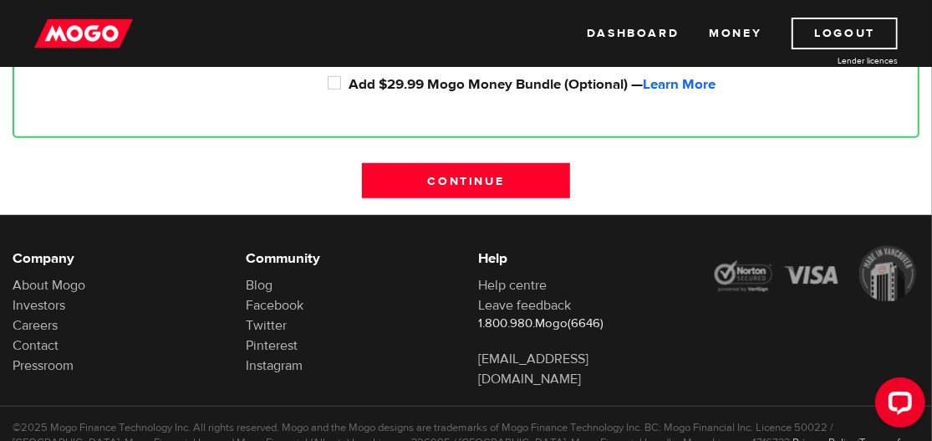
scroll to position [642, 0]
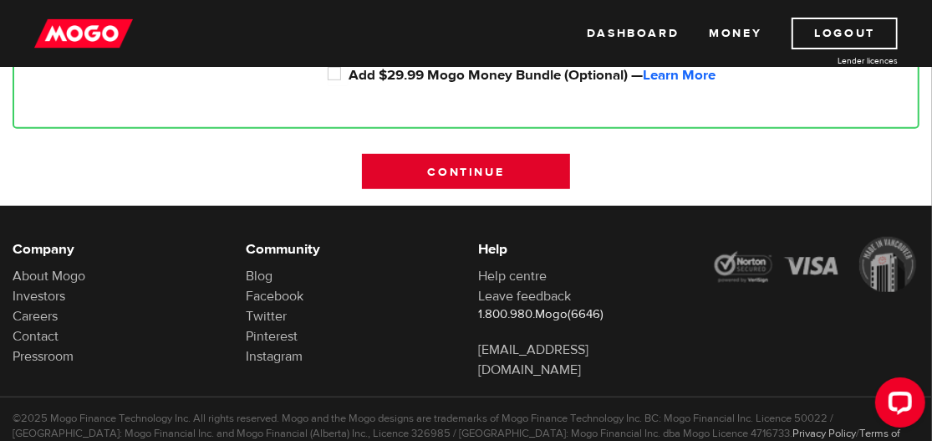
click at [424, 177] on input "Continue" at bounding box center [466, 171] width 208 height 35
